Goal: Transaction & Acquisition: Book appointment/travel/reservation

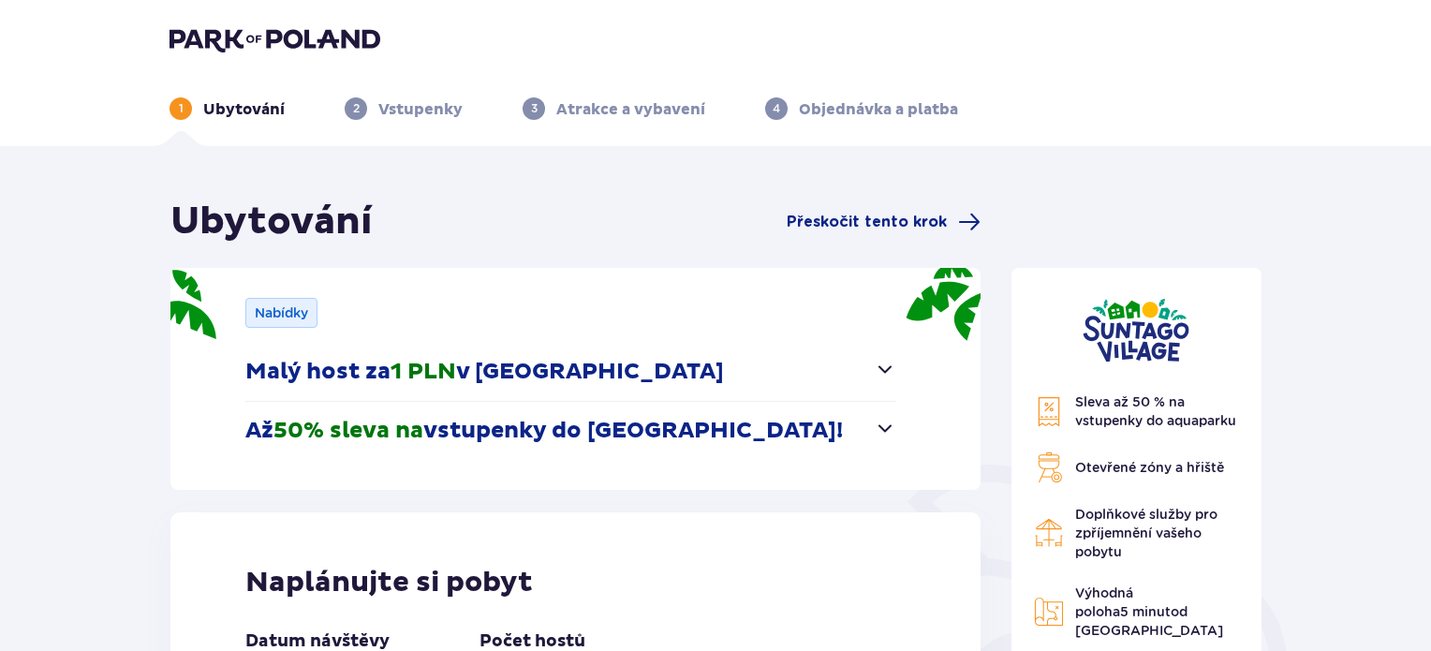
click at [872, 422] on button "Až 50% sleva na vstupenky do Suntago!" at bounding box center [570, 431] width 651 height 58
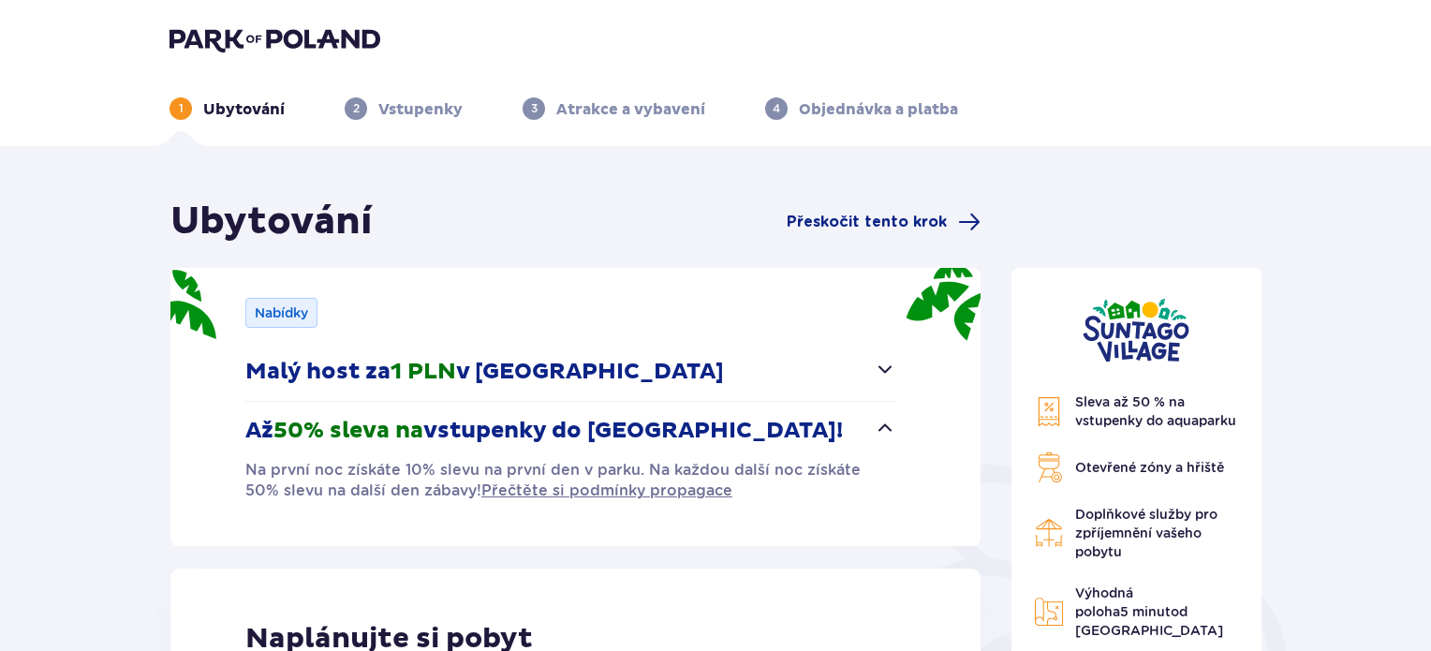
click at [884, 362] on span "button" at bounding box center [885, 369] width 22 height 22
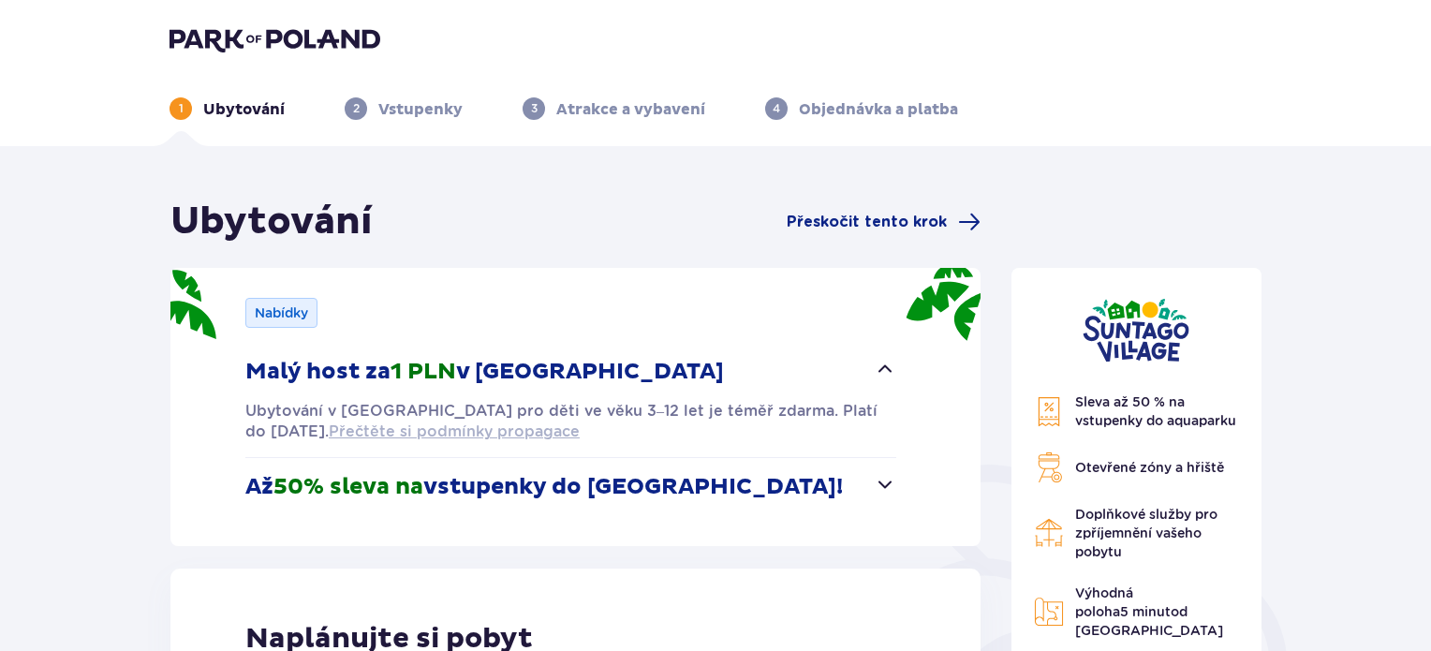
click at [522, 428] on font "Přečtěte si podmínky propagace" at bounding box center [454, 431] width 251 height 18
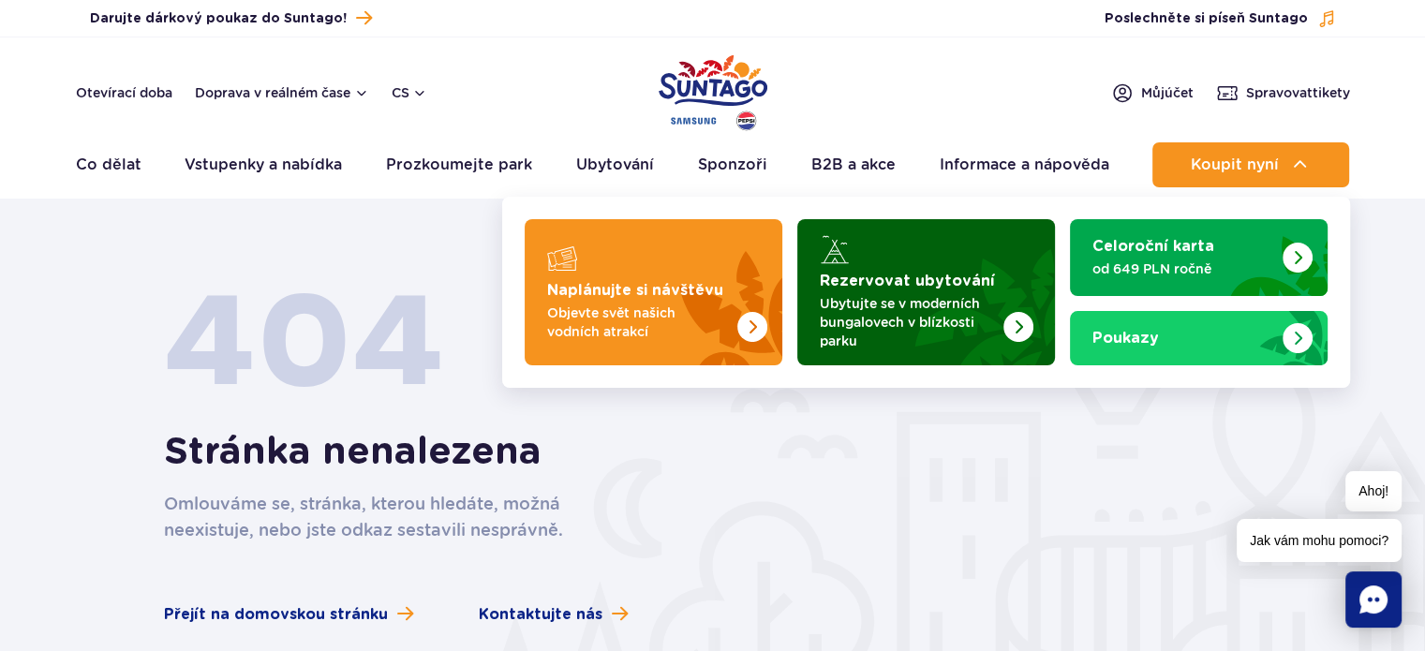
click at [963, 294] on p "Ubytujte se v moderních bungalovech v blízkosti parku" at bounding box center [911, 322] width 183 height 56
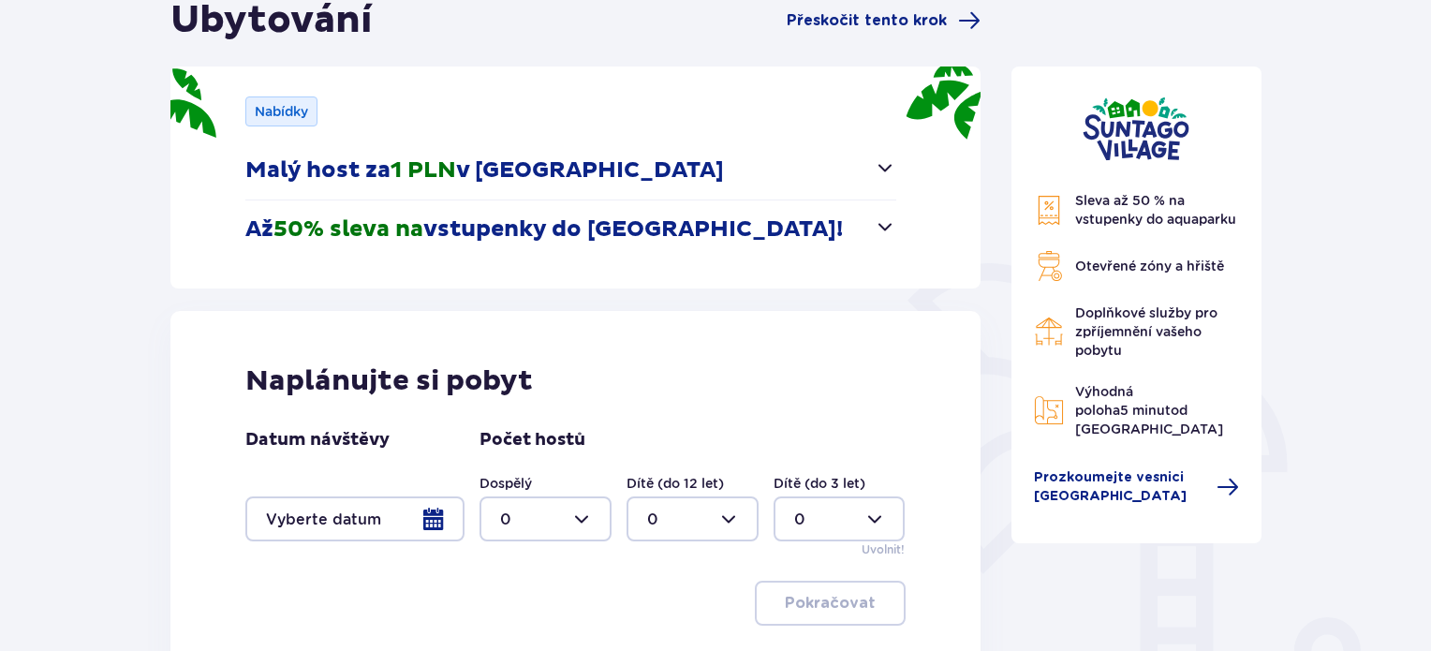
scroll to position [281, 0]
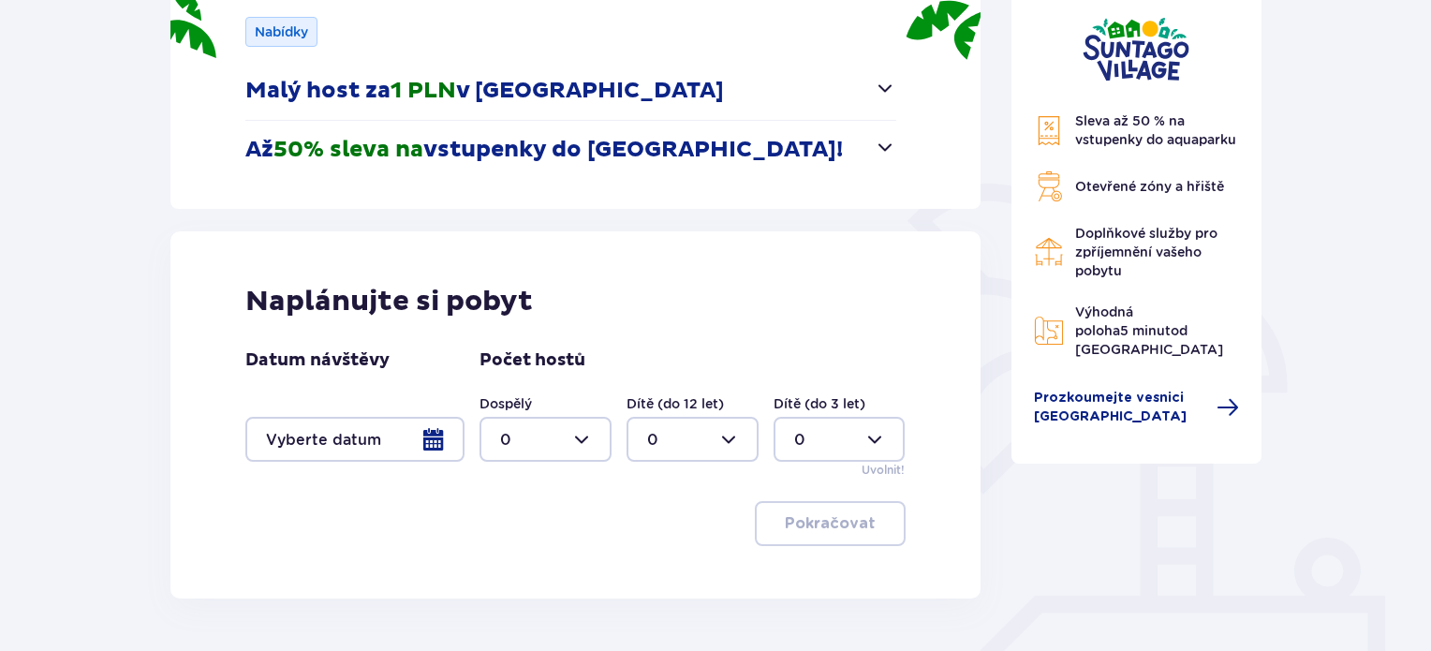
click at [574, 434] on div at bounding box center [546, 439] width 132 height 45
click at [563, 333] on div "2" at bounding box center [545, 335] width 91 height 21
type input "2"
click at [719, 426] on div at bounding box center [693, 439] width 132 height 45
click at [693, 330] on div "2" at bounding box center [692, 335] width 91 height 21
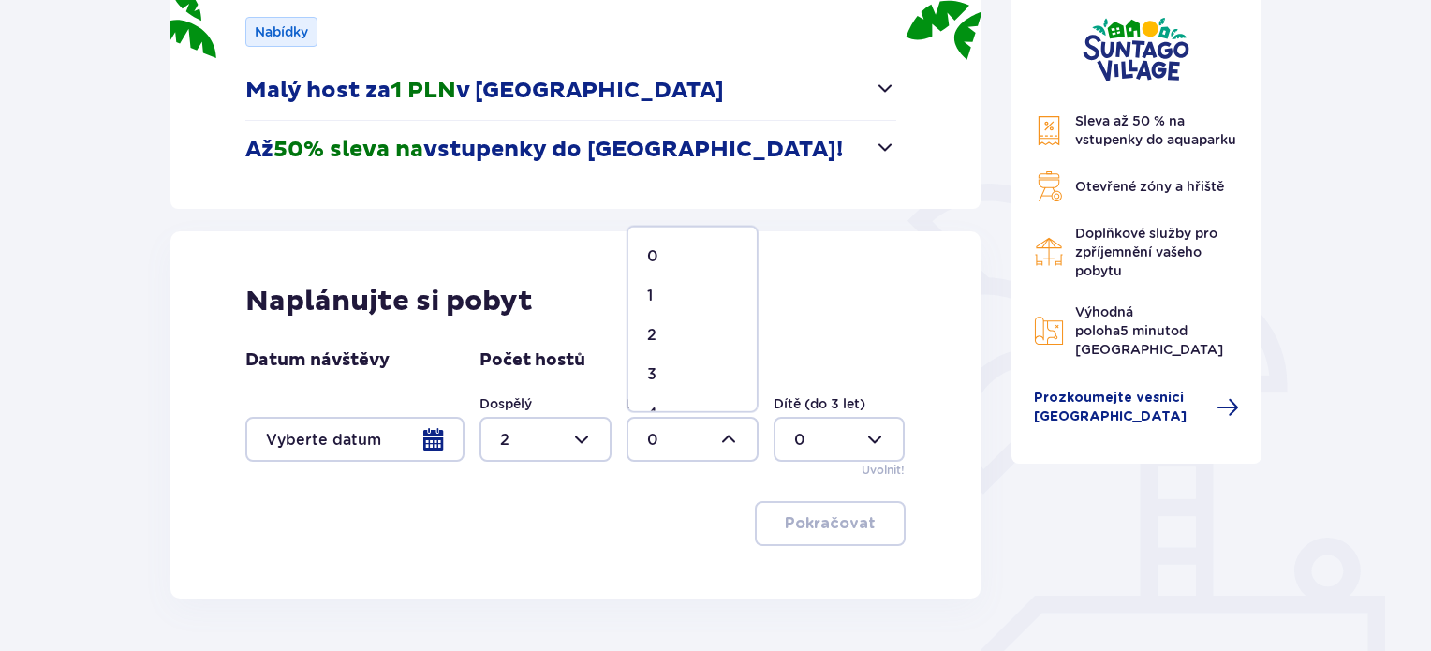
type input "2"
click at [581, 436] on div at bounding box center [546, 439] width 132 height 45
click at [573, 377] on div "3" at bounding box center [545, 374] width 91 height 21
type input "3"
click at [716, 442] on div at bounding box center [693, 439] width 132 height 45
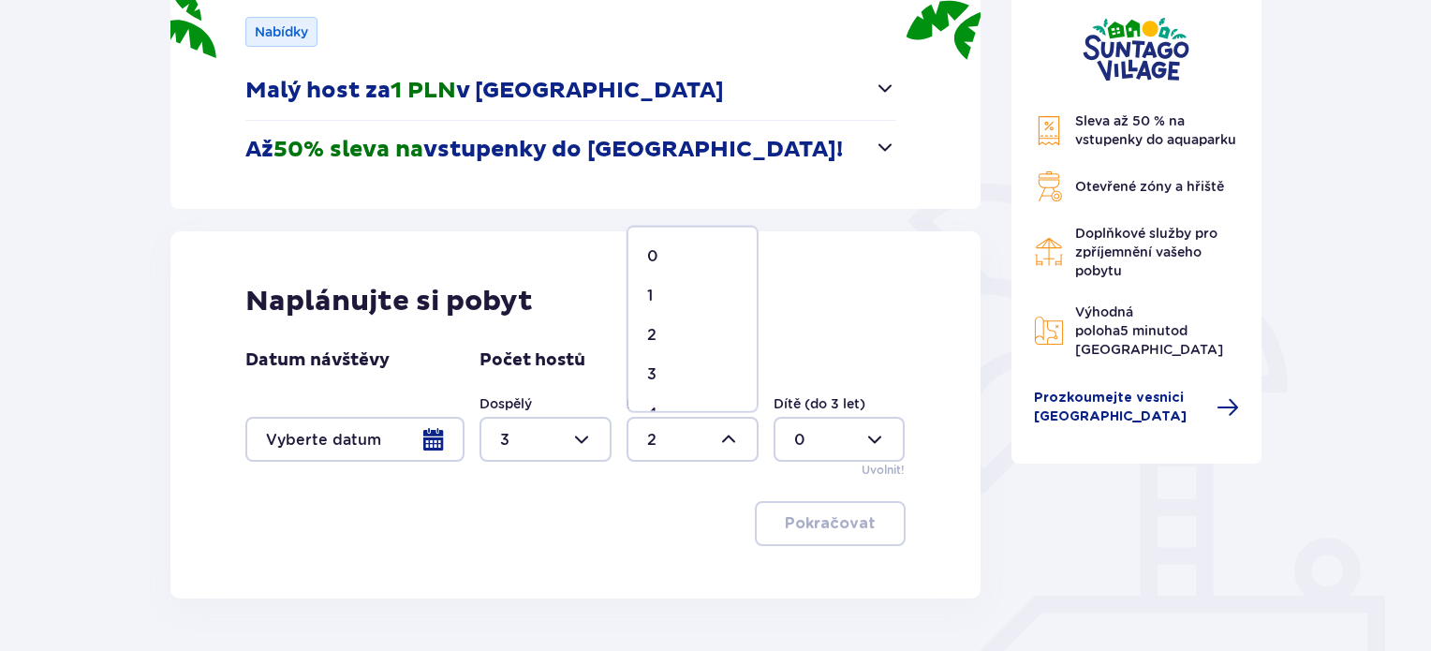
click at [685, 292] on div "1" at bounding box center [692, 296] width 91 height 21
type input "1"
click at [384, 442] on div at bounding box center [354, 439] width 219 height 45
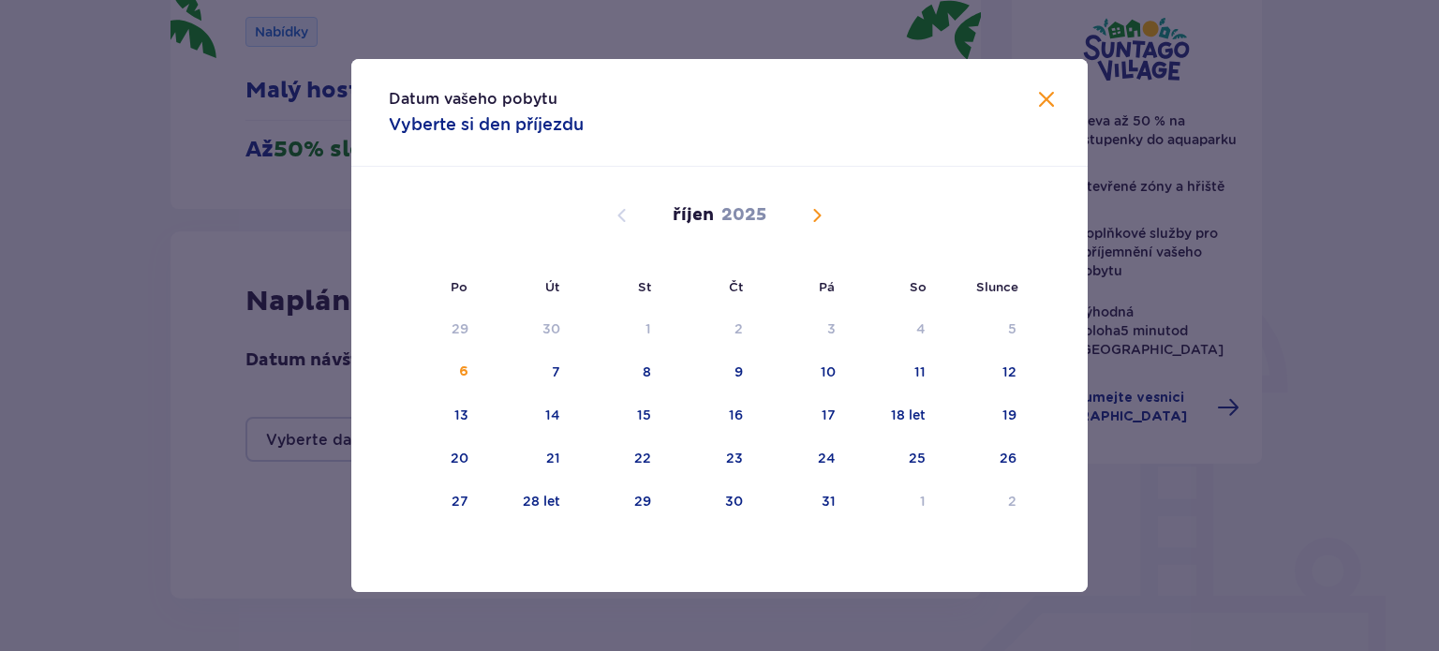
click at [809, 220] on span "Příští měsíc" at bounding box center [817, 215] width 22 height 22
click at [871, 416] on div "15" at bounding box center [891, 415] width 91 height 41
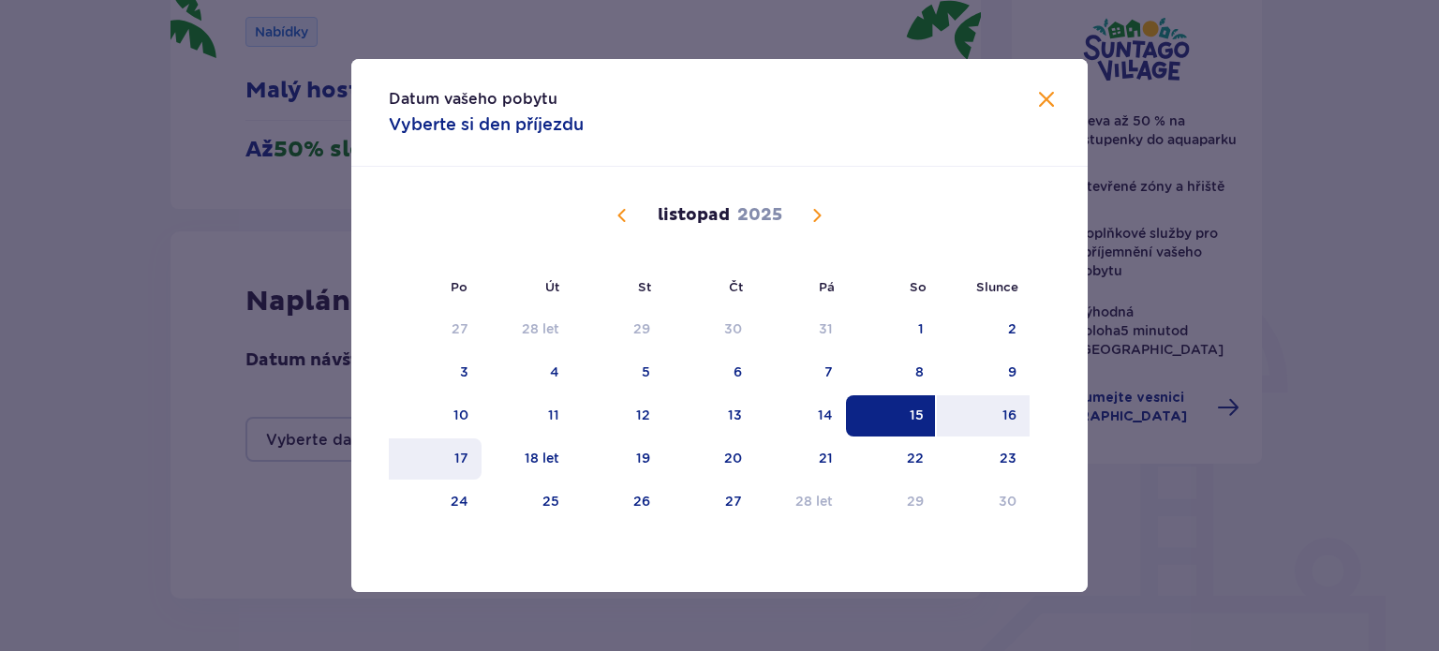
click at [424, 451] on div "17" at bounding box center [435, 458] width 93 height 41
type input "15.11.25 - 17.11.25"
type input "0"
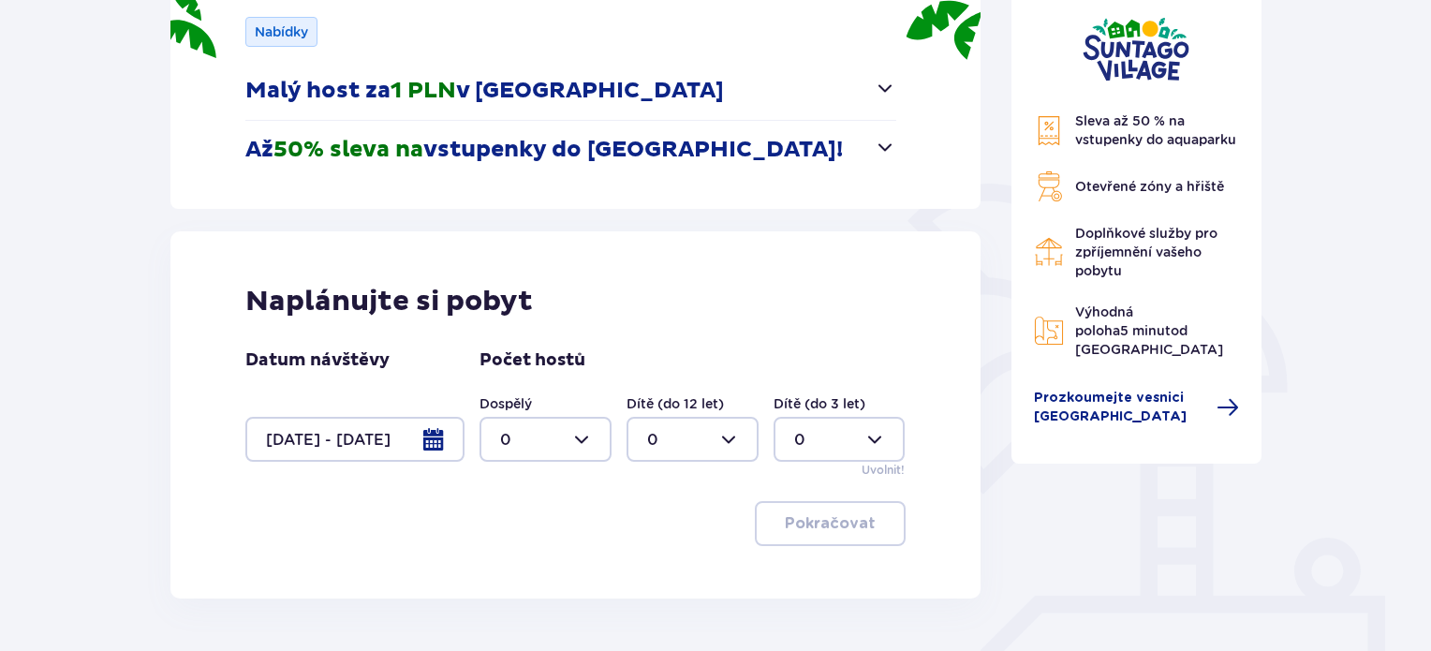
click at [583, 435] on div at bounding box center [546, 439] width 132 height 45
click at [547, 374] on div "3" at bounding box center [545, 374] width 91 height 21
type input "3"
click at [728, 441] on div at bounding box center [693, 439] width 132 height 45
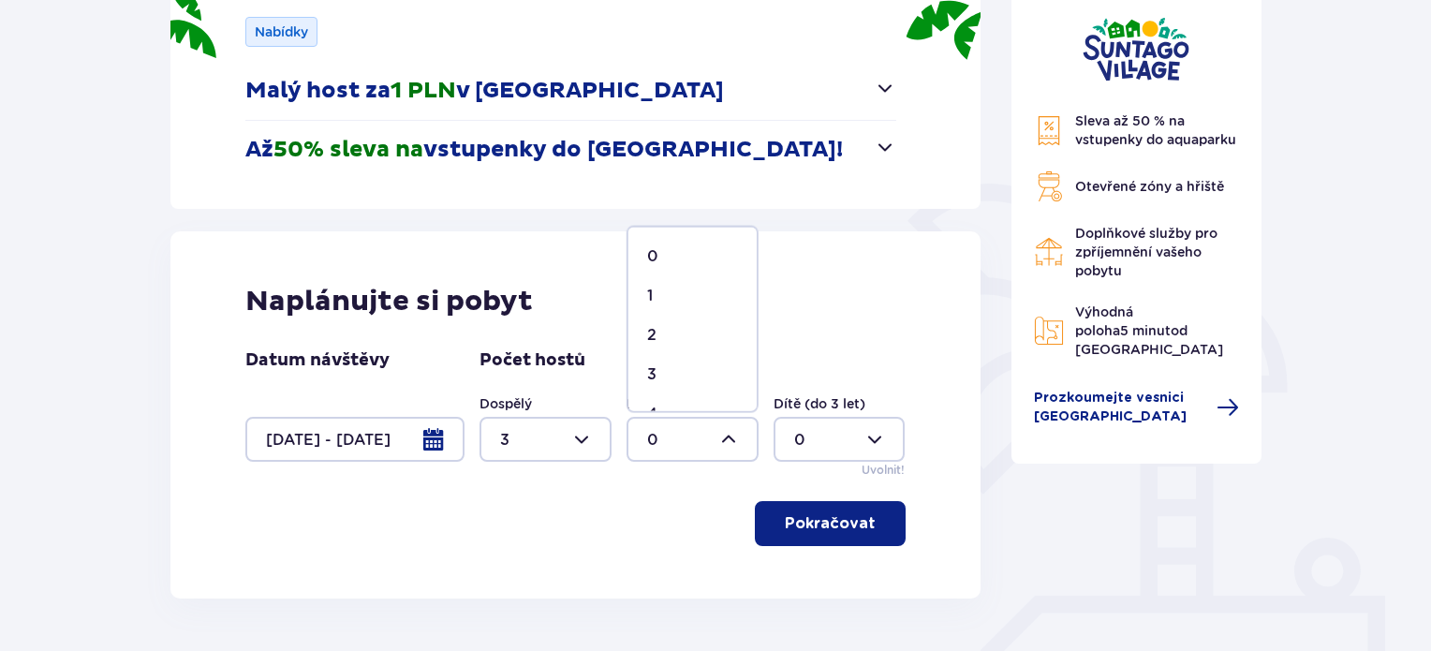
click at [683, 295] on div "1" at bounding box center [692, 296] width 91 height 21
type input "1"
click at [803, 525] on font "Pokračovat" at bounding box center [830, 523] width 91 height 15
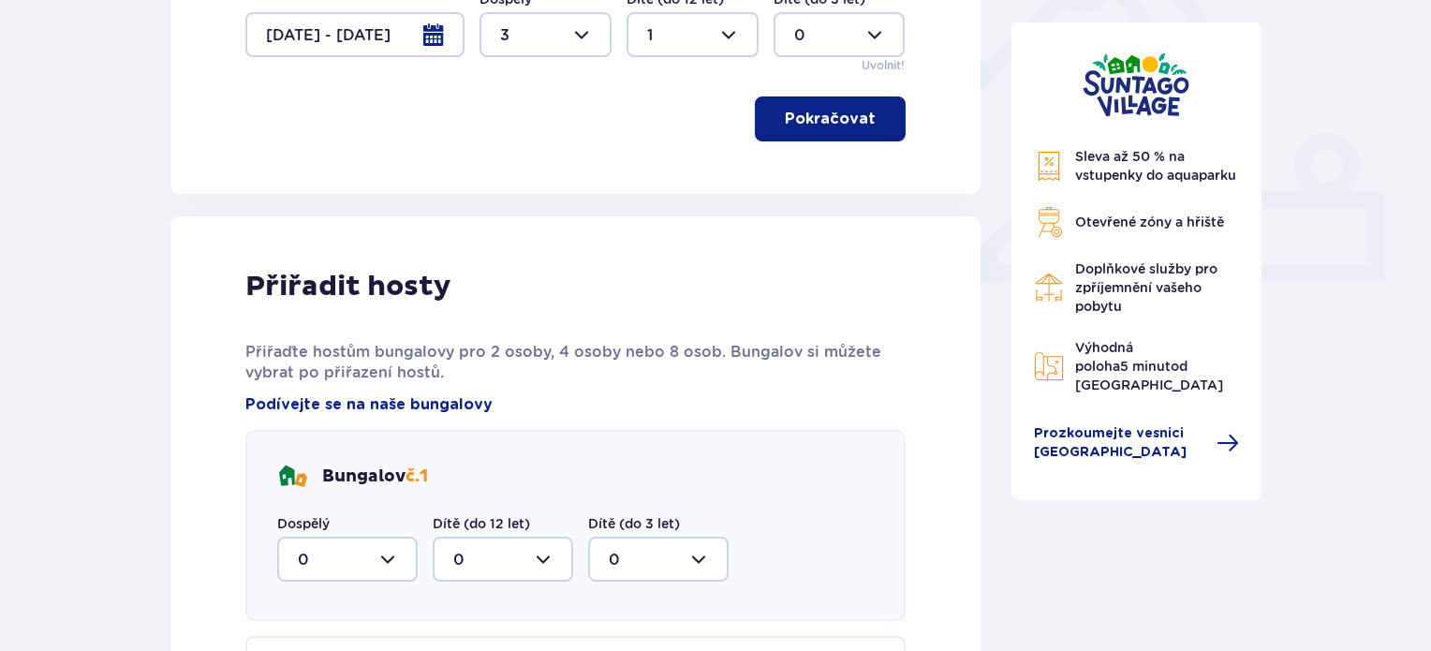
scroll to position [687, 0]
click at [800, 100] on button "Pokračovat" at bounding box center [830, 118] width 151 height 45
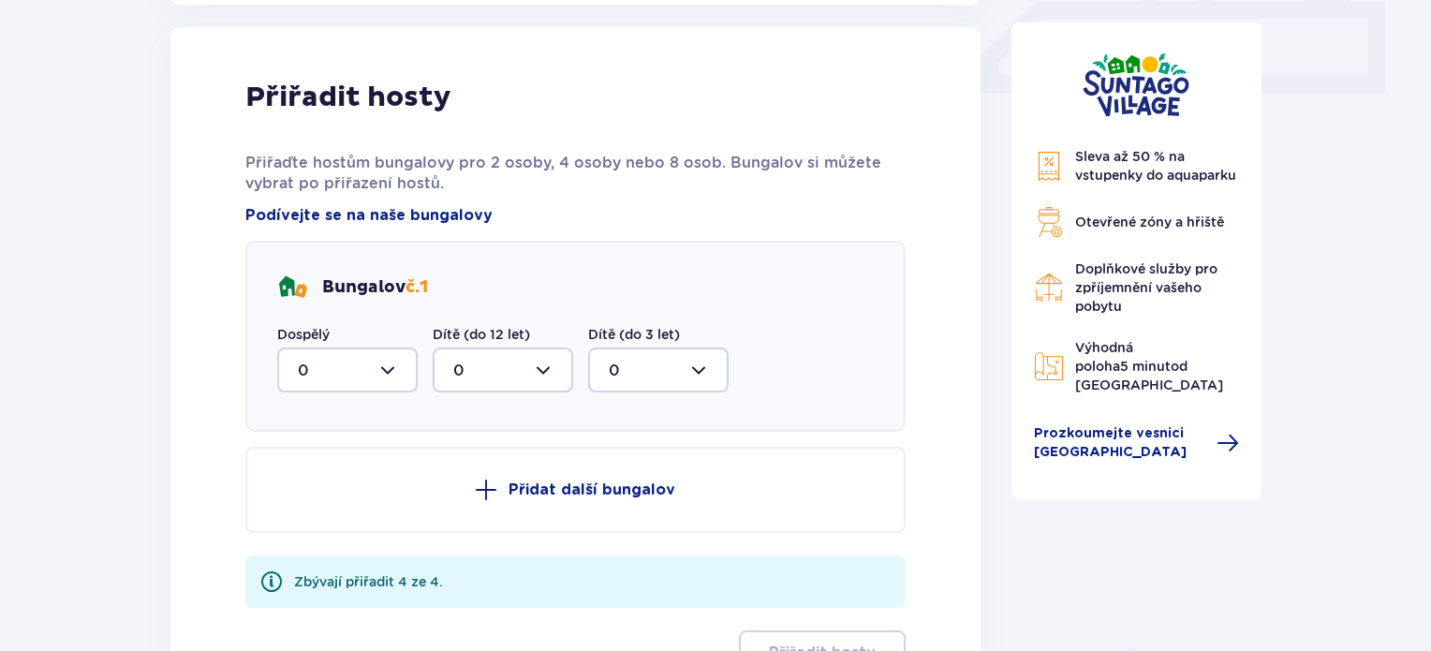
scroll to position [879, 0]
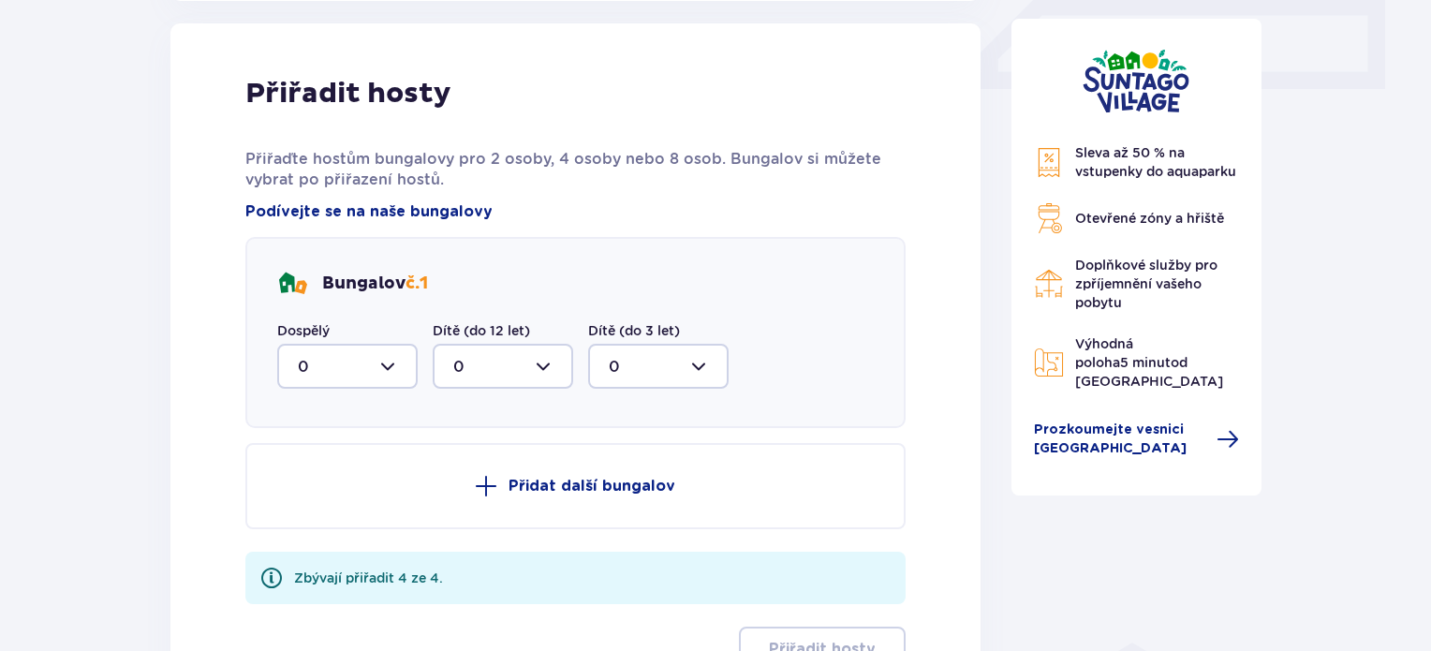
click at [382, 359] on div at bounding box center [347, 366] width 140 height 45
click at [331, 492] on div "2" at bounding box center [347, 502] width 99 height 21
click at [386, 367] on div at bounding box center [347, 366] width 140 height 45
click at [345, 531] on div "3" at bounding box center [347, 541] width 99 height 21
type input "3"
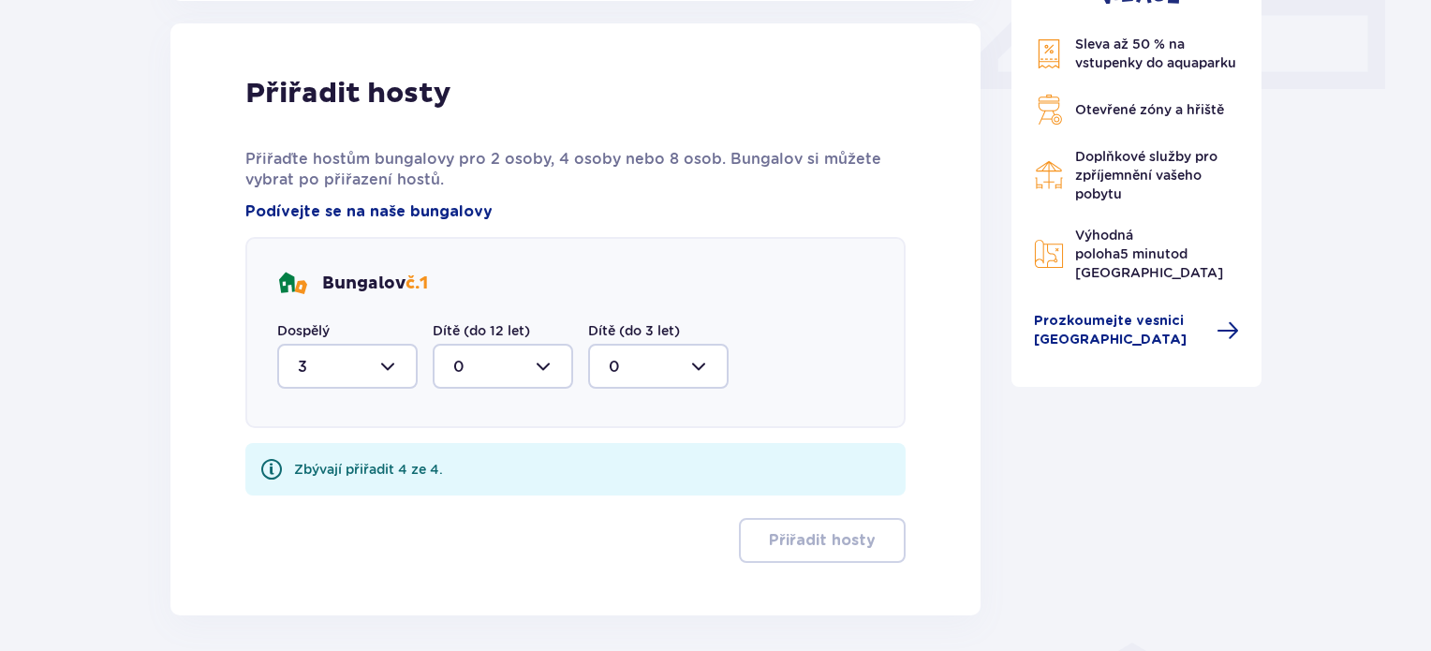
click at [530, 365] on div at bounding box center [503, 366] width 140 height 45
click at [513, 475] on span "1" at bounding box center [503, 462] width 137 height 39
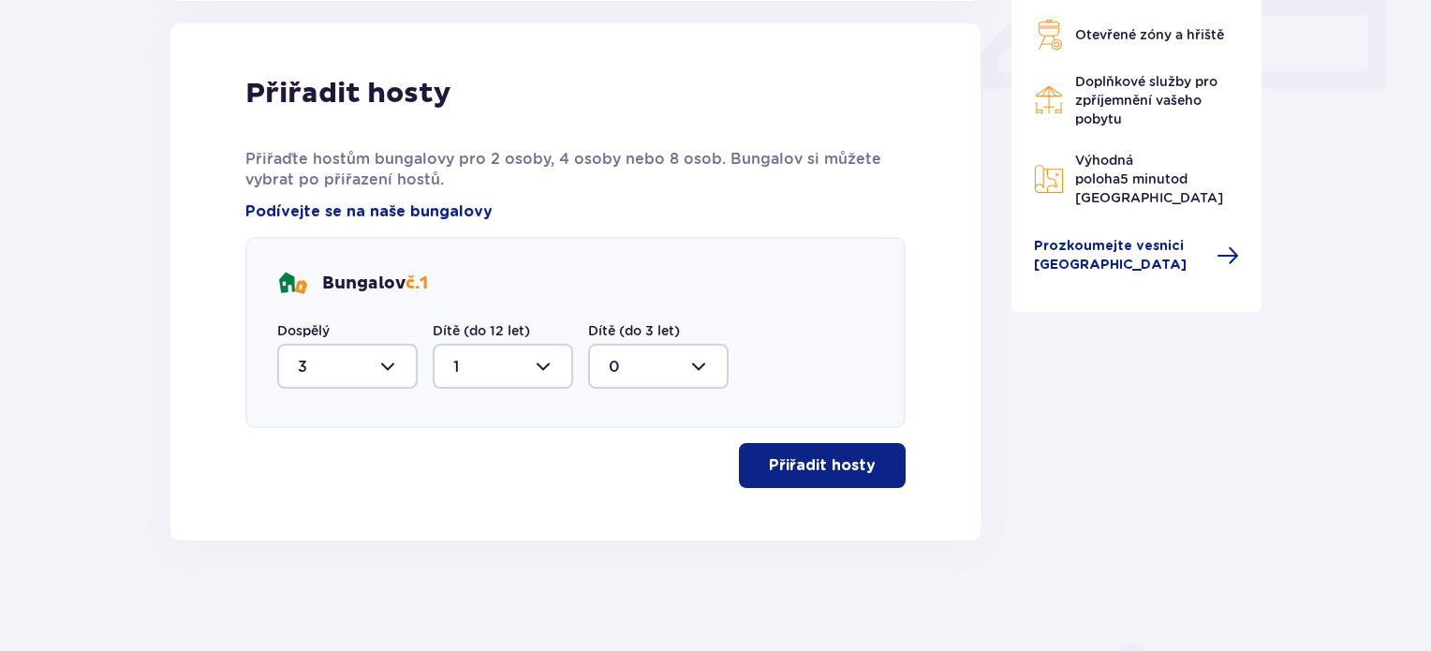
type input "1"
click at [839, 455] on font "Přiřadit hosty" at bounding box center [822, 465] width 107 height 21
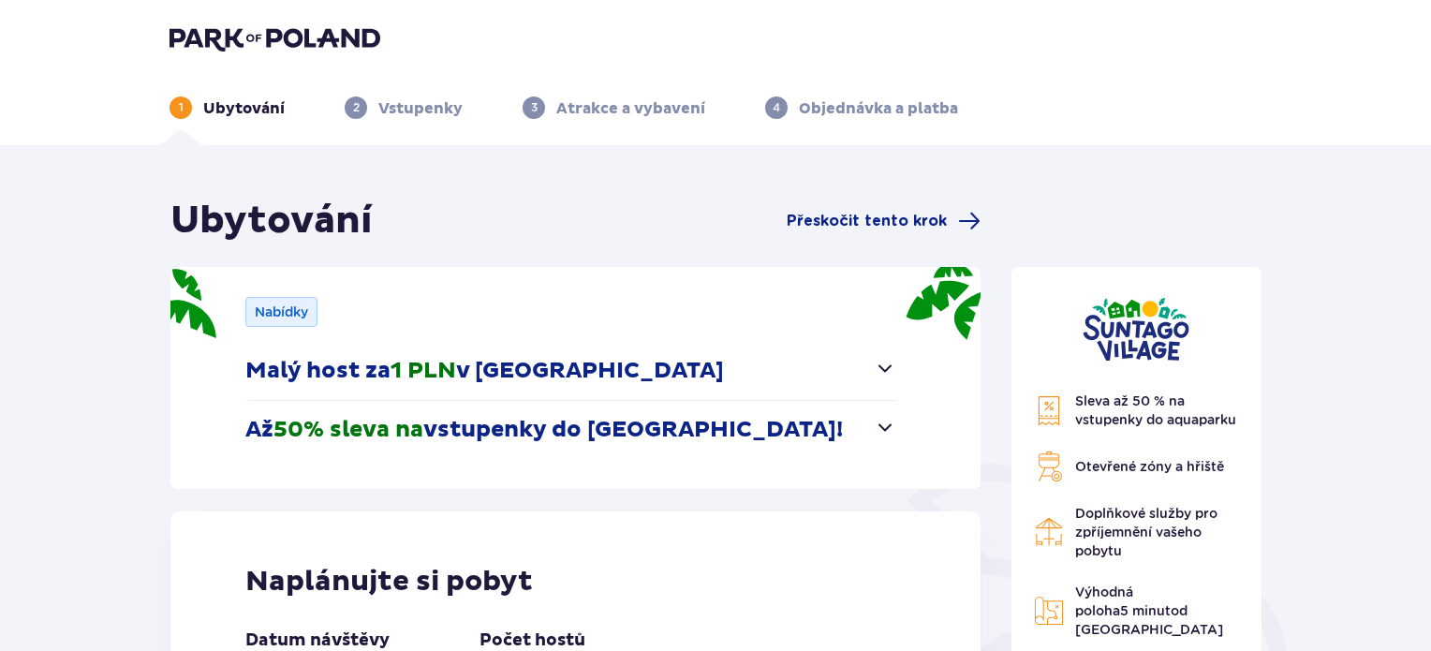
scroll to position [0, 0]
